Goal: Information Seeking & Learning: Learn about a topic

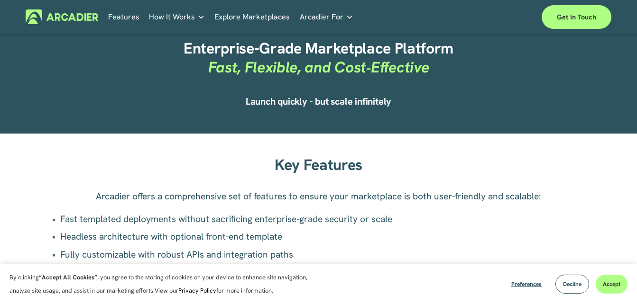
scroll to position [246, 0]
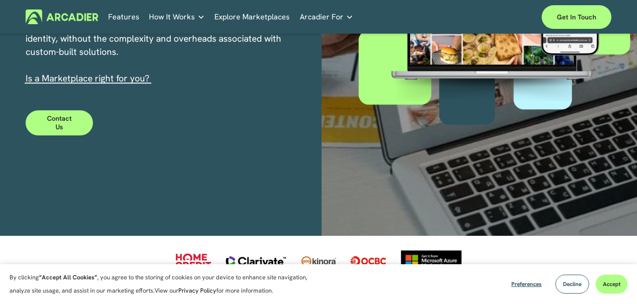
click at [318, 179] on div "Enterprise-level capabilities at accessible pricing A powerful, enterprise-leve…" at bounding box center [318, 13] width 637 height 448
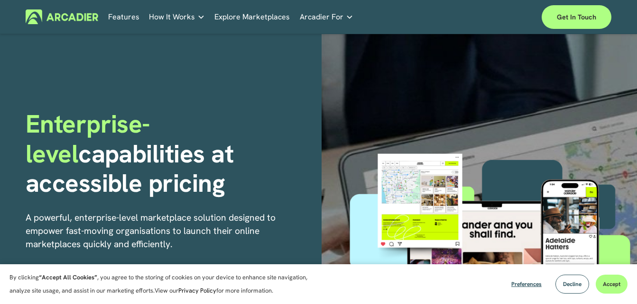
click at [0, 0] on p "Building the world’s most powerful enterprise digital marketplace." at bounding box center [0, 0] width 0 height 0
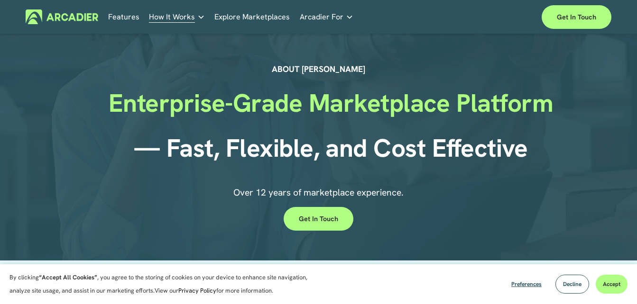
click at [0, 0] on p "Ready to build your marketplace? Get in touch." at bounding box center [0, 0] width 0 height 0
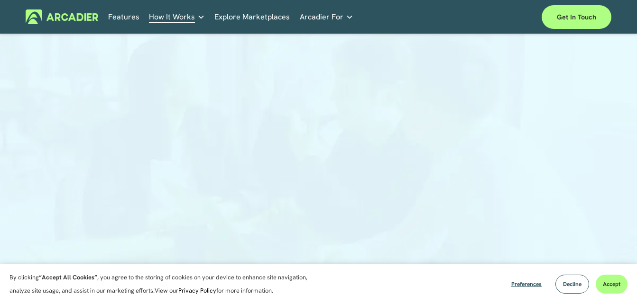
scroll to position [150, 0]
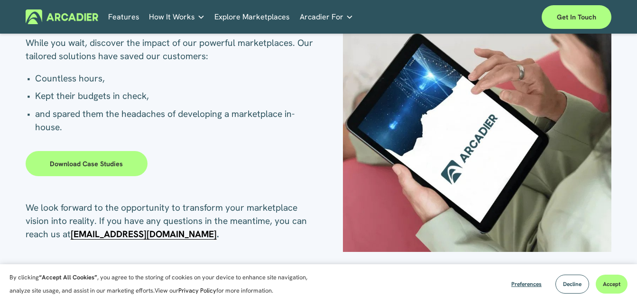
scroll to position [202, 0]
